Goal: Task Accomplishment & Management: Manage account settings

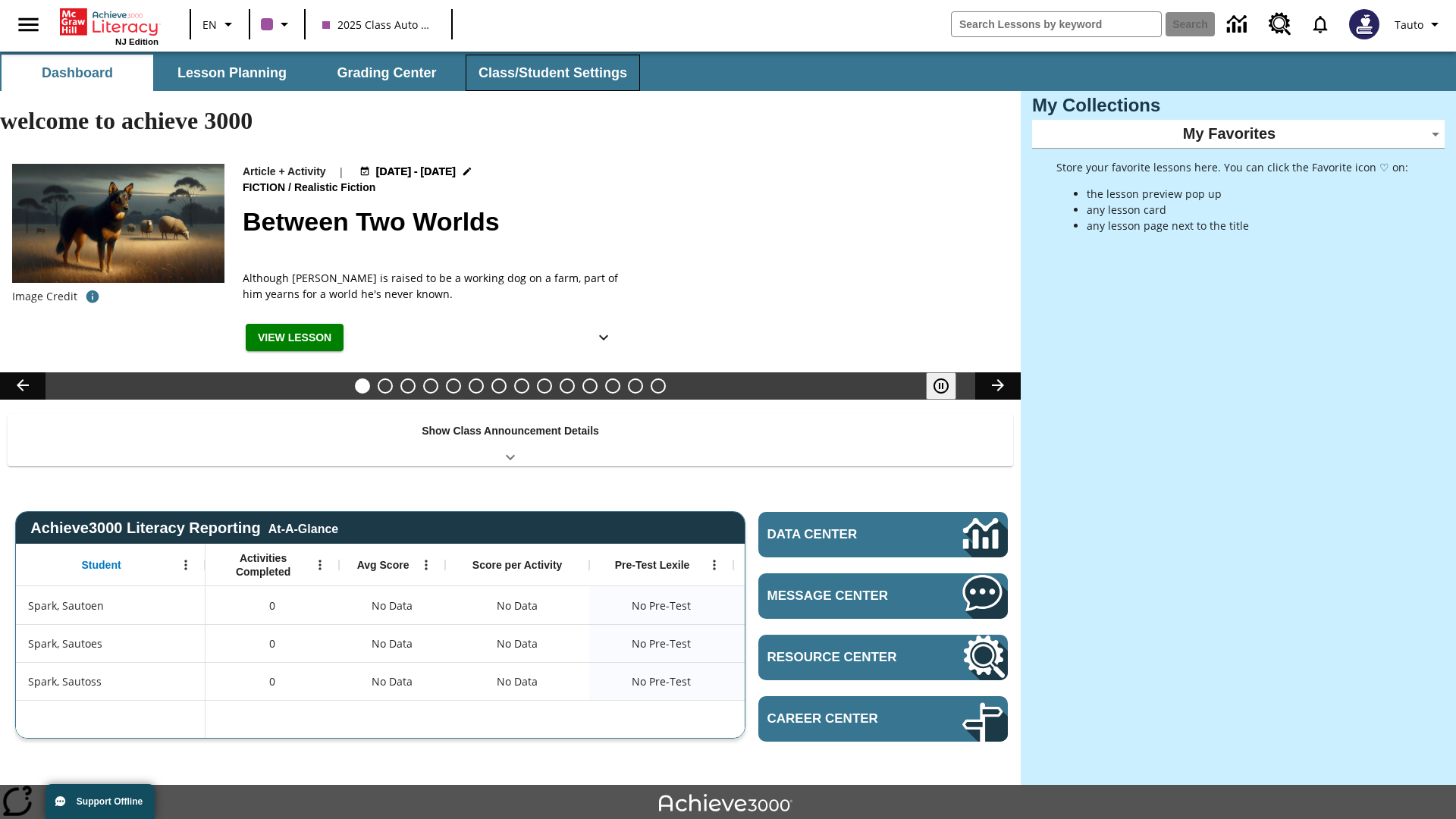
click at [550, 73] on button "Class/Student Settings" at bounding box center [553, 73] width 175 height 36
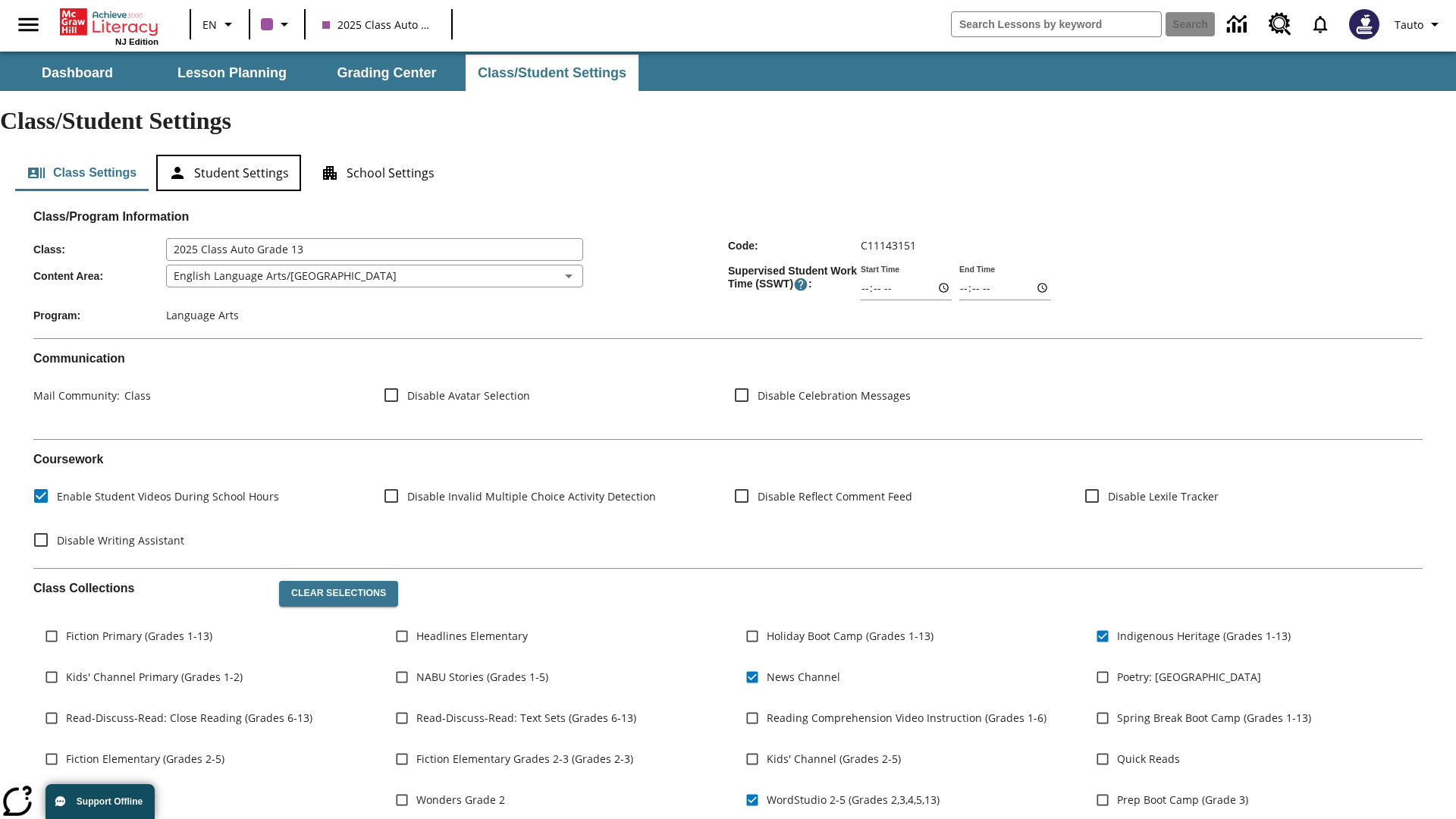
click at [228, 155] on button "Student Settings" at bounding box center [229, 172] width 145 height 36
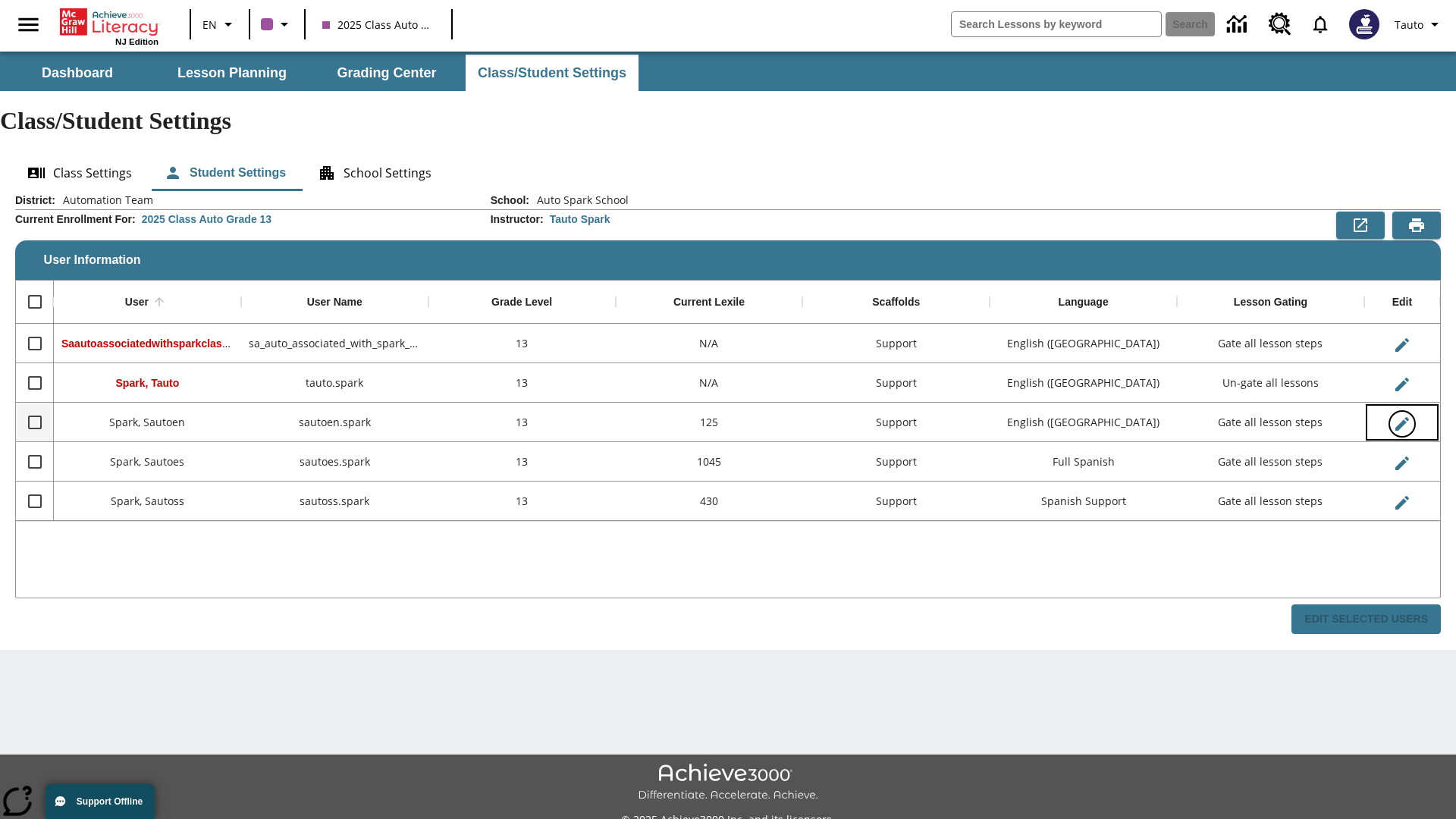
click at [1401, 417] on icon "Edit User" at bounding box center [1402, 424] width 14 height 14
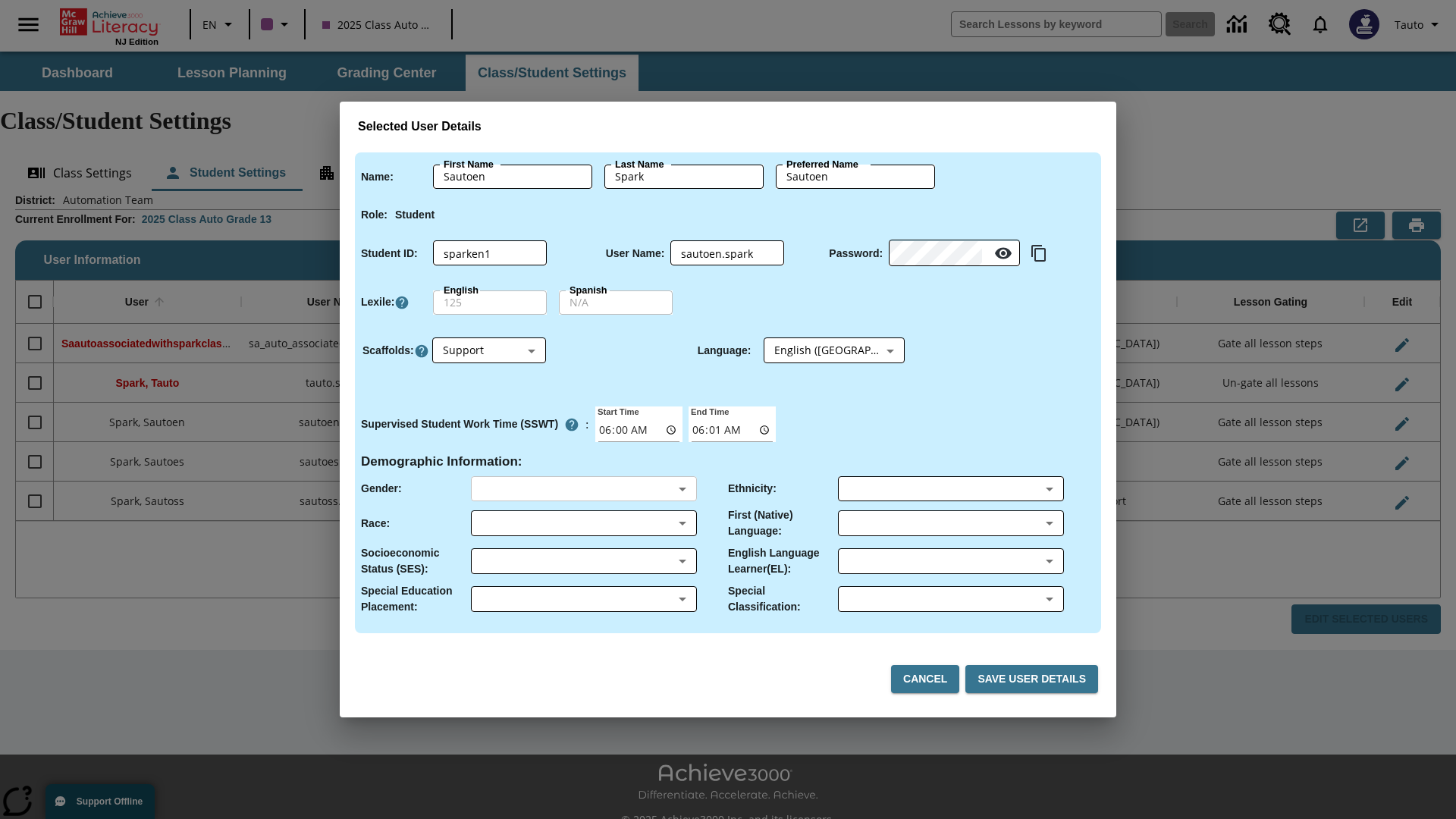
click at [583, 488] on body "Skip to main content NJ Edition EN 2025 Class Auto Grade 13 Search 0 Tauto Dash…" at bounding box center [728, 452] width 1456 height 801
click at [583, 523] on body "Skip to main content NJ Edition EN 2025 Class Auto Grade 13 Search 0 Tauto Dash…" at bounding box center [728, 452] width 1456 height 801
click at [583, 561] on body "Skip to main content NJ Edition EN 2025 Class Auto Grade 13 Search 0 Tauto Dash…" at bounding box center [728, 452] width 1456 height 801
click at [583, 599] on body "Skip to main content NJ Edition EN 2025 Class Auto Grade 13 Search 0 Tauto Dash…" at bounding box center [728, 452] width 1456 height 801
click at [950, 488] on body "Skip to main content NJ Edition EN 2025 Class Auto Grade 13 Search 0 Tauto Dash…" at bounding box center [728, 452] width 1456 height 801
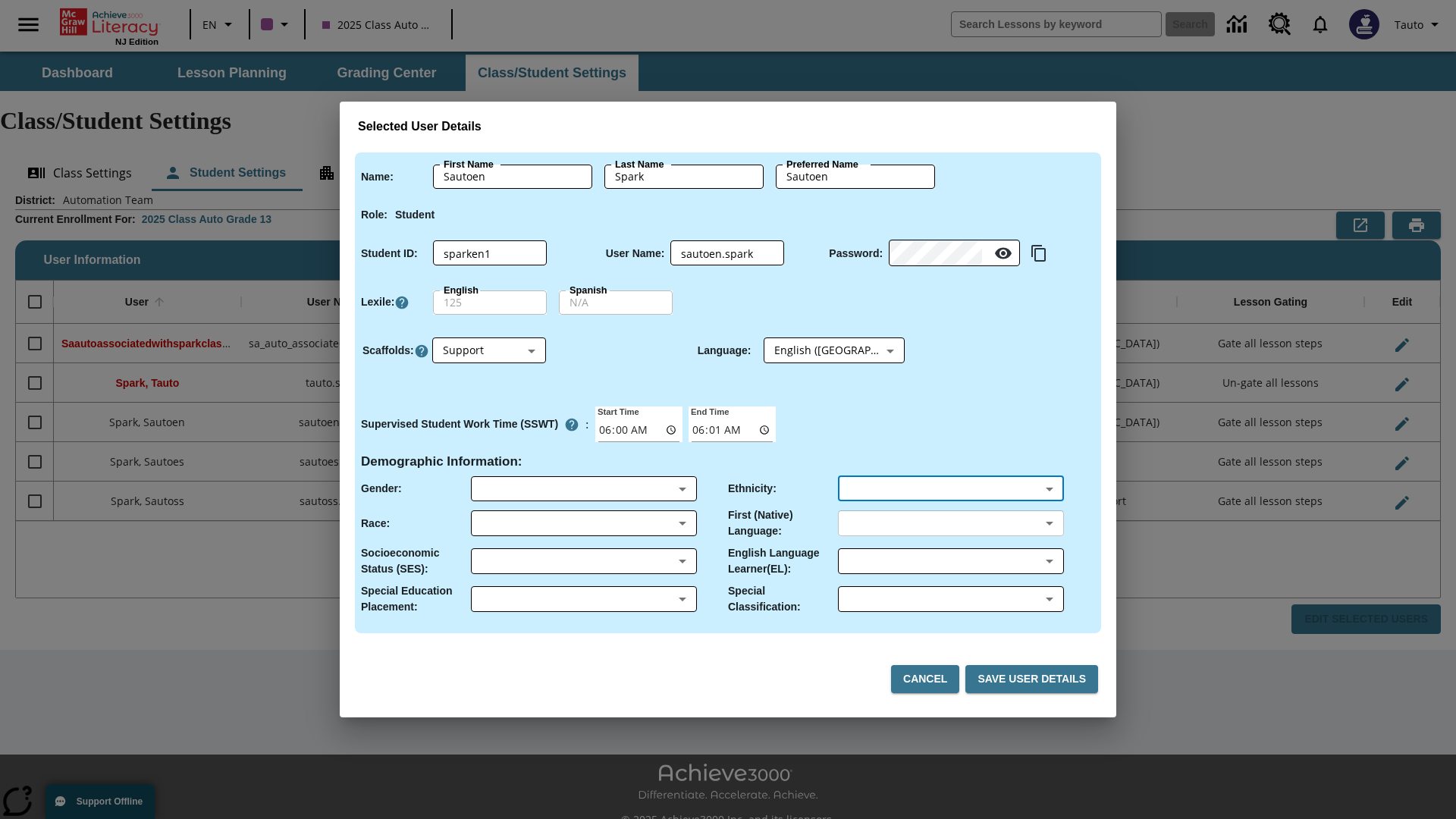
click at [950, 523] on body "Skip to main content NJ Edition EN 2025 Class Auto Grade 13 Search 0 Tauto Dash…" at bounding box center [728, 452] width 1456 height 801
